Goal: Task Accomplishment & Management: Use online tool/utility

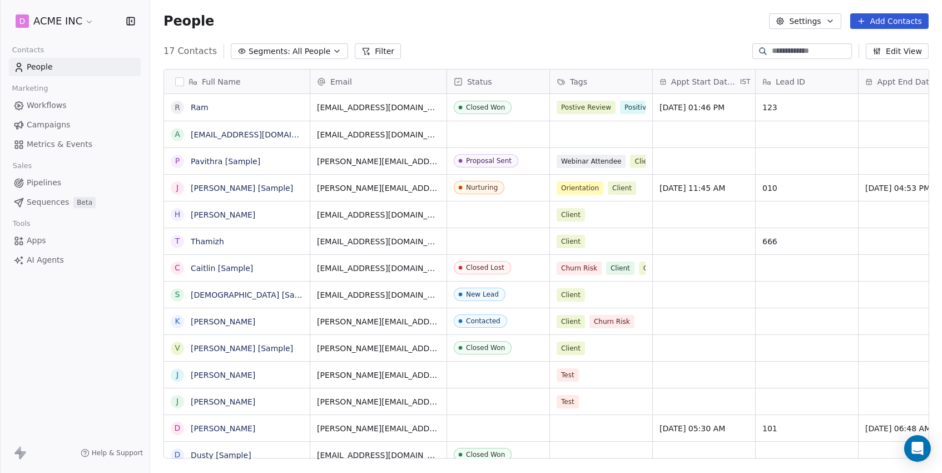
scroll to position [416, 791]
click at [59, 112] on link "Workflows" at bounding box center [75, 105] width 132 height 18
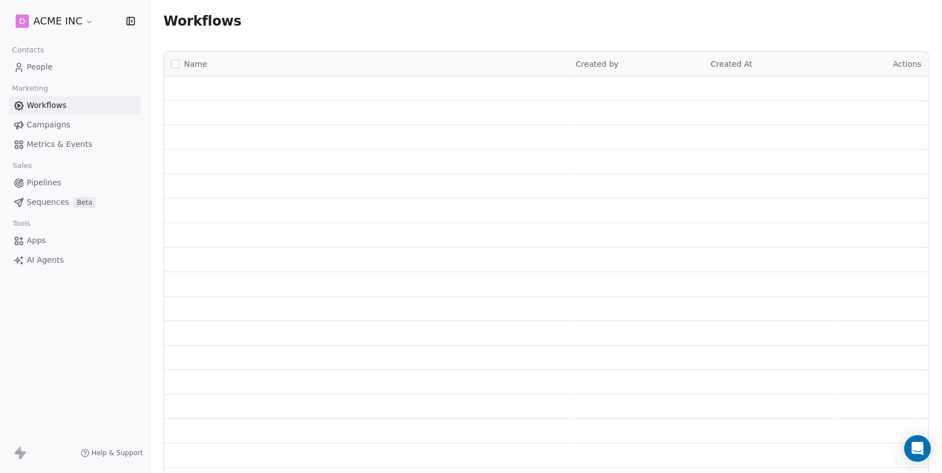
click at [55, 125] on span "Campaigns" at bounding box center [48, 125] width 43 height 12
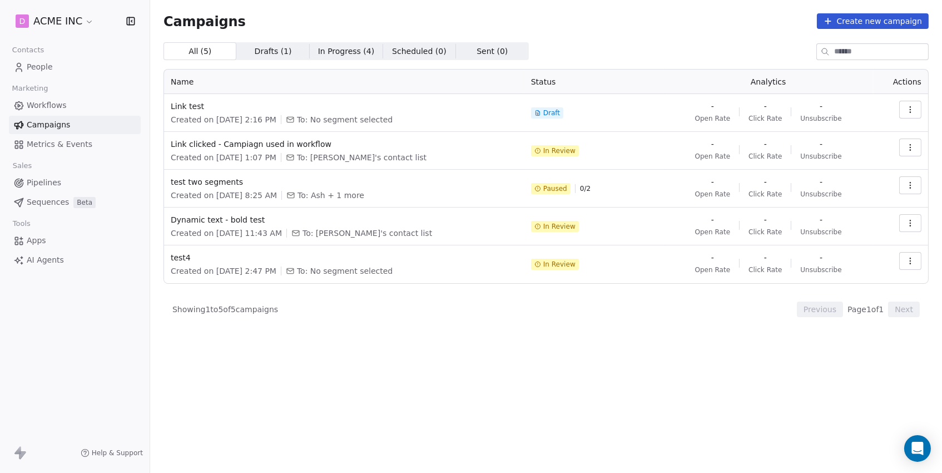
click at [911, 115] on button "button" at bounding box center [910, 110] width 22 height 18
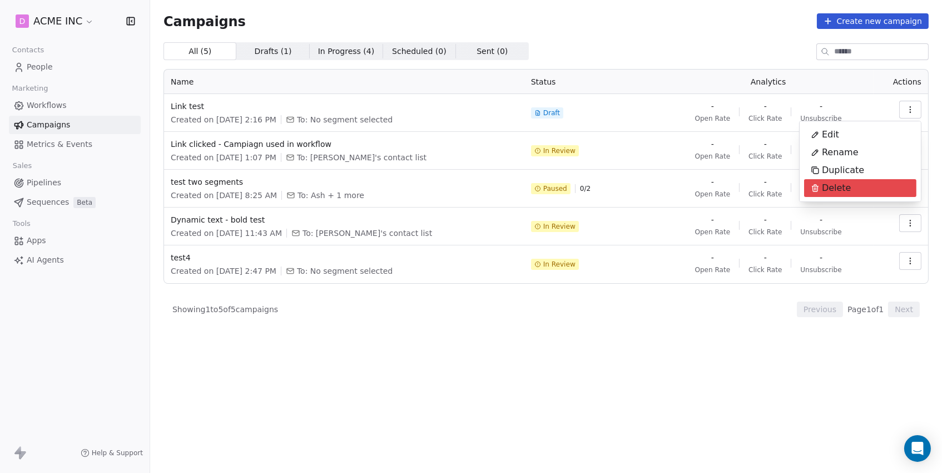
click at [346, 27] on html "D ACME INC Contacts People Marketing Workflows Campaigns Metrics & Events Sales…" at bounding box center [471, 236] width 942 height 473
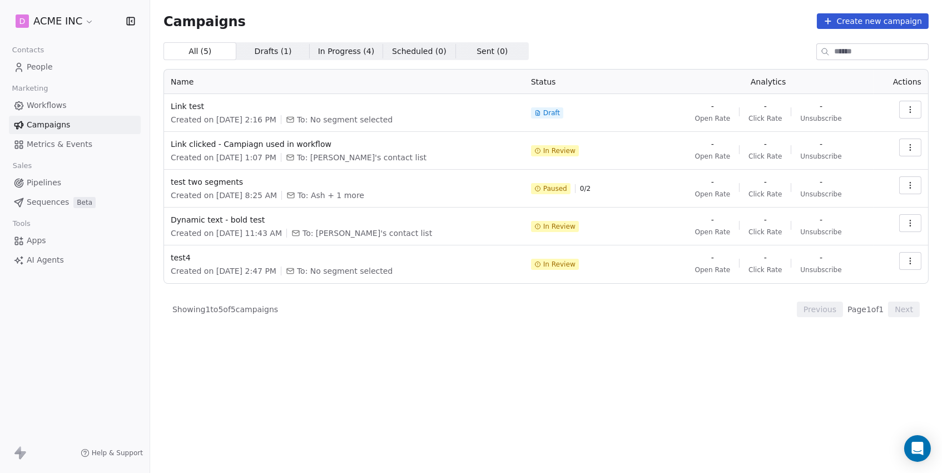
click at [871, 27] on button "Create new campaign" at bounding box center [873, 21] width 112 height 16
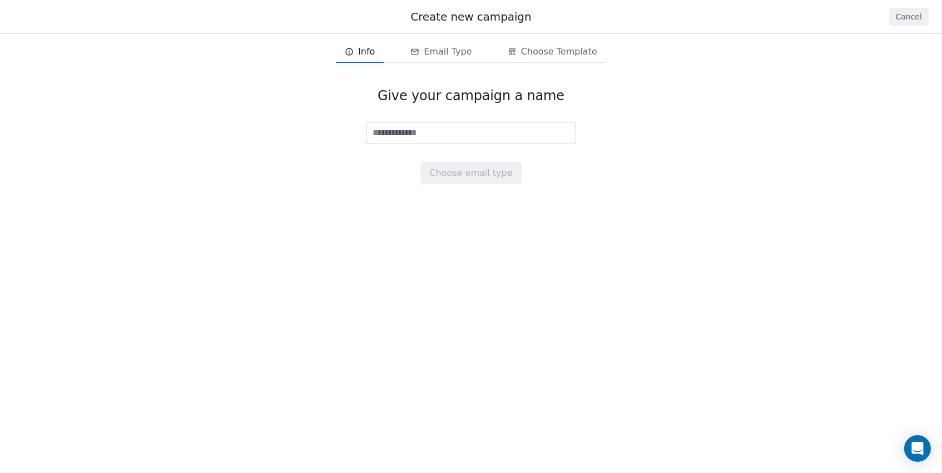
click at [902, 15] on button "Cancel" at bounding box center [908, 17] width 39 height 18
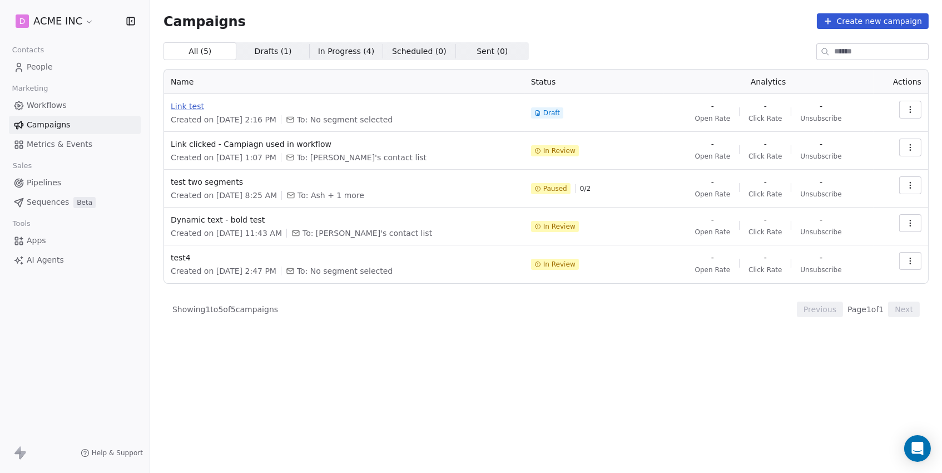
click at [190, 107] on span "Link test" at bounding box center [344, 106] width 347 height 11
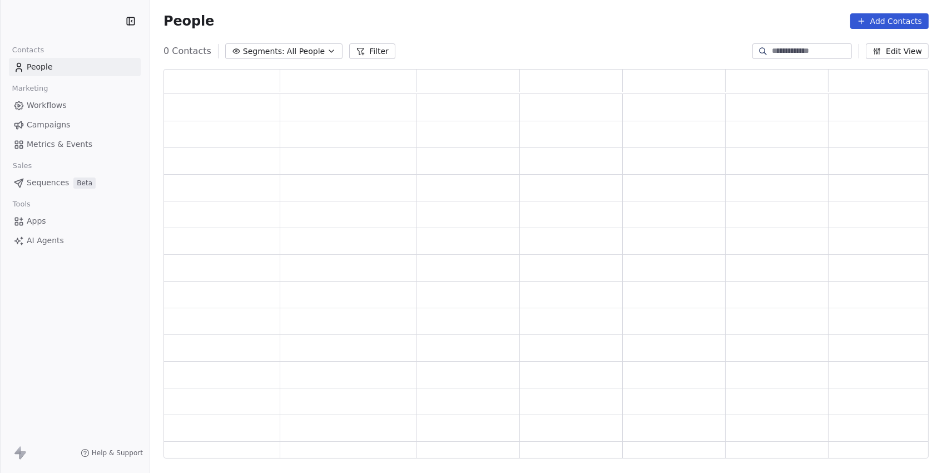
scroll to position [390, 765]
